Goal: Transaction & Acquisition: Subscribe to service/newsletter

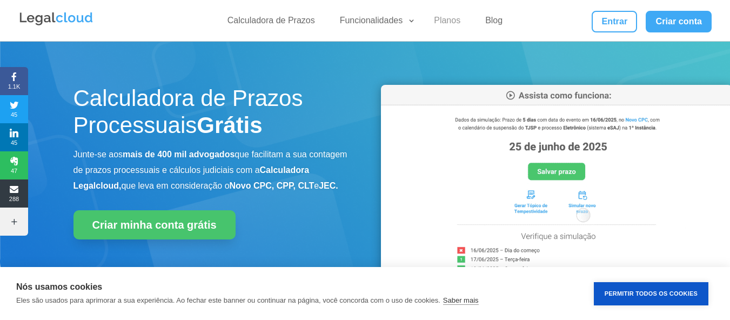
click at [440, 22] on link "Planos" at bounding box center [446, 23] width 39 height 16
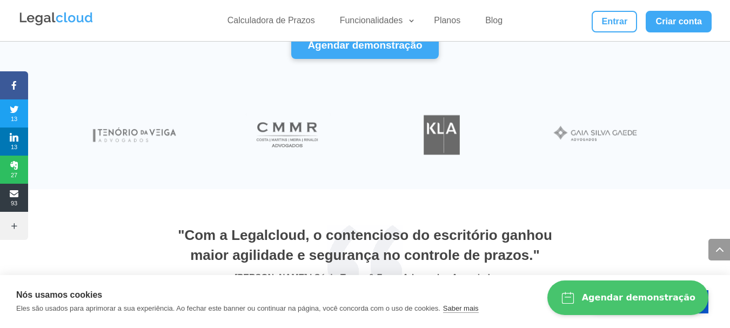
scroll to position [3714, 0]
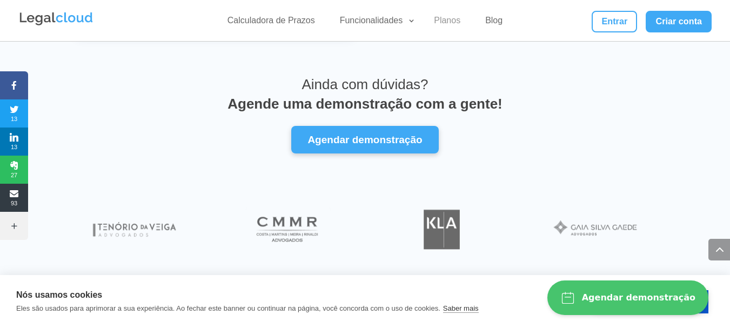
click at [439, 23] on link "Planos" at bounding box center [446, 23] width 39 height 16
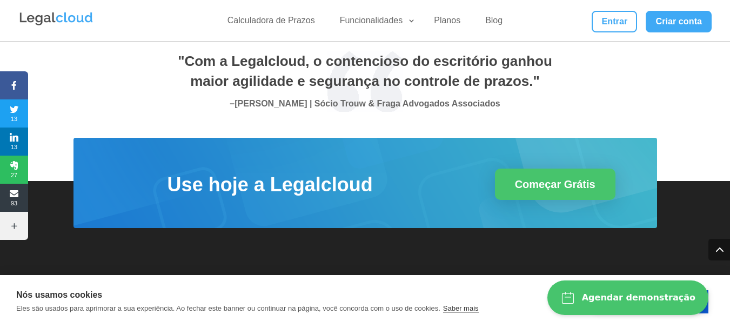
scroll to position [3984, 0]
